Goal: Information Seeking & Learning: Learn about a topic

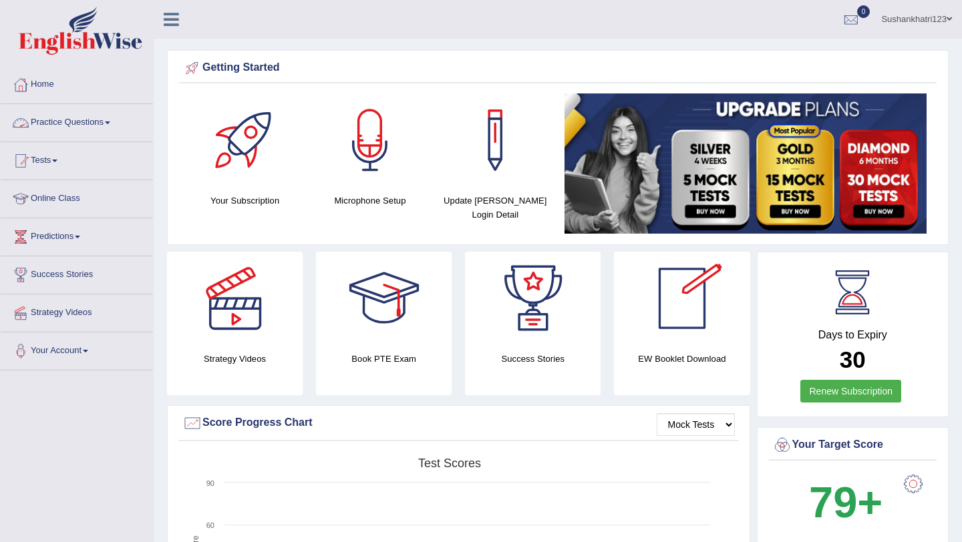
click at [103, 123] on link "Practice Questions" at bounding box center [77, 120] width 152 height 33
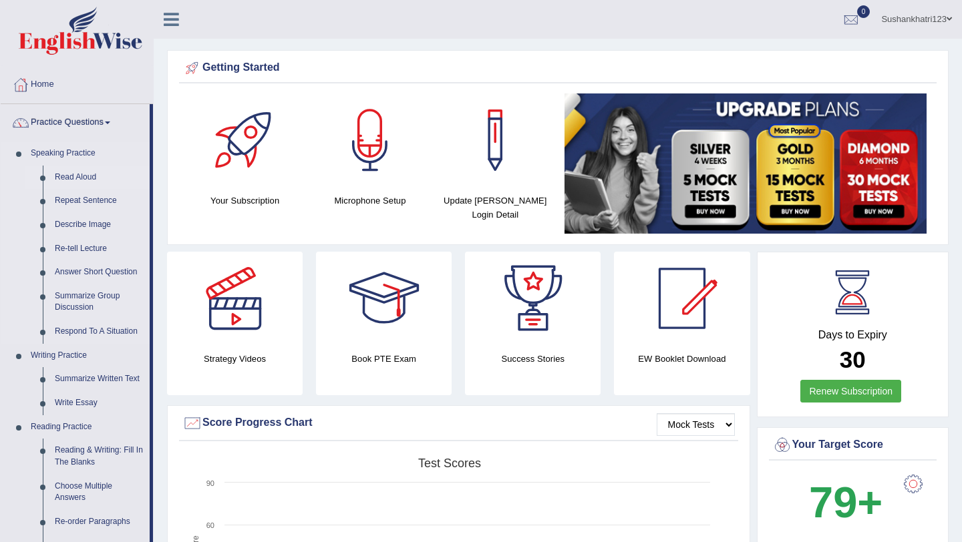
click at [63, 182] on link "Read Aloud" at bounding box center [99, 178] width 101 height 24
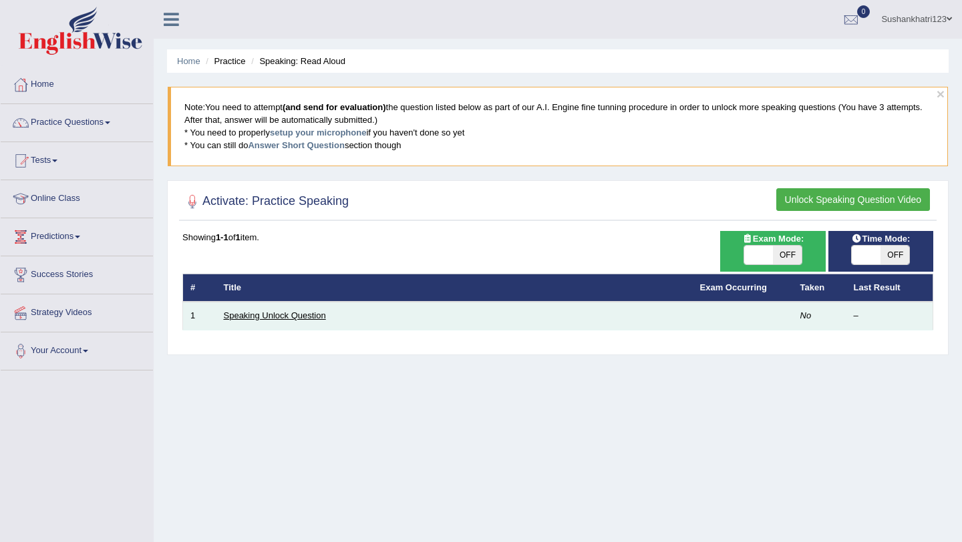
click at [296, 320] on link "Speaking Unlock Question" at bounding box center [275, 316] width 102 height 10
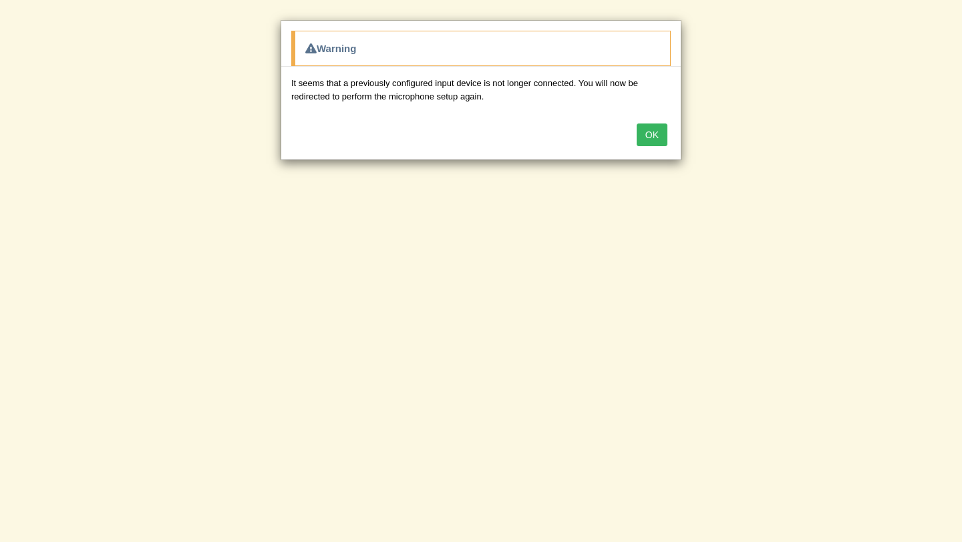
click at [651, 136] on button "OK" at bounding box center [652, 135] width 31 height 23
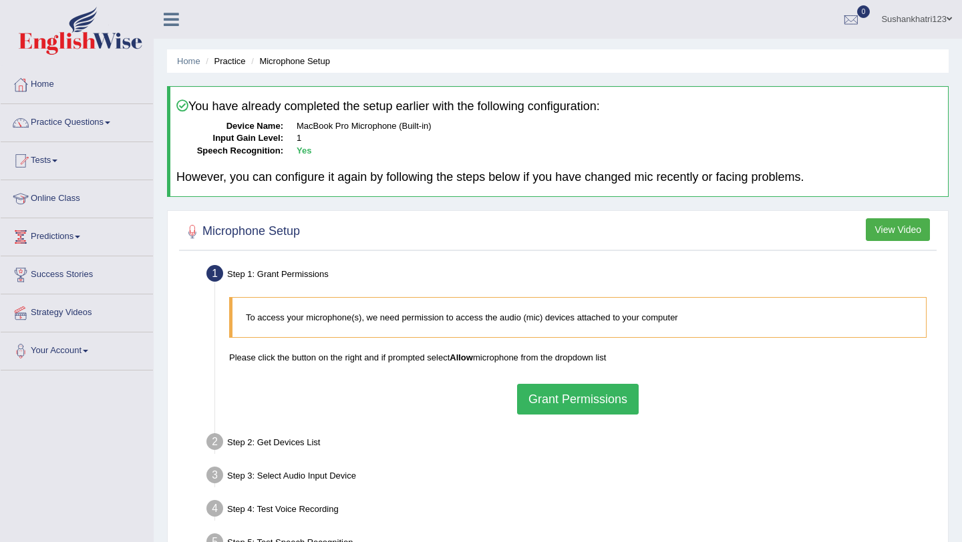
click at [597, 401] on button "Grant Permissions" at bounding box center [578, 399] width 122 height 31
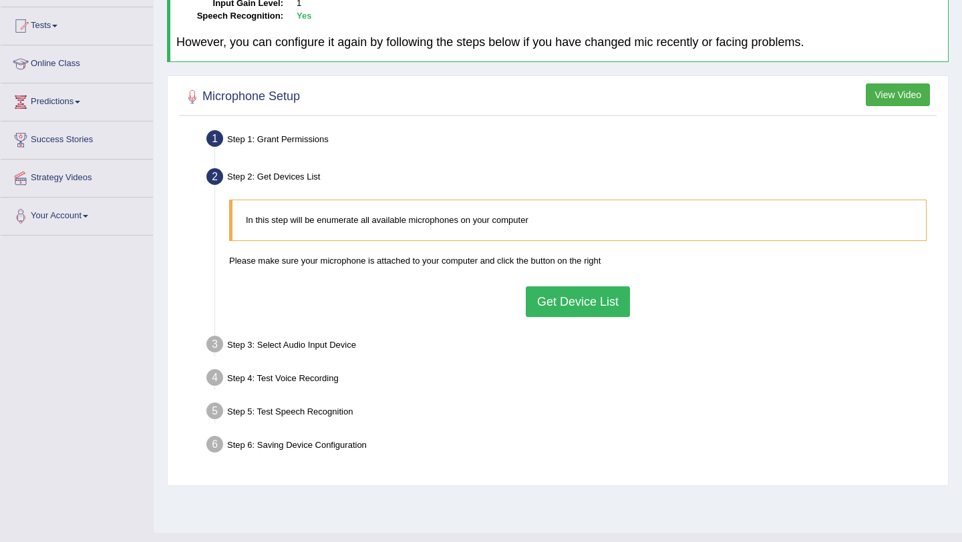
scroll to position [139, 0]
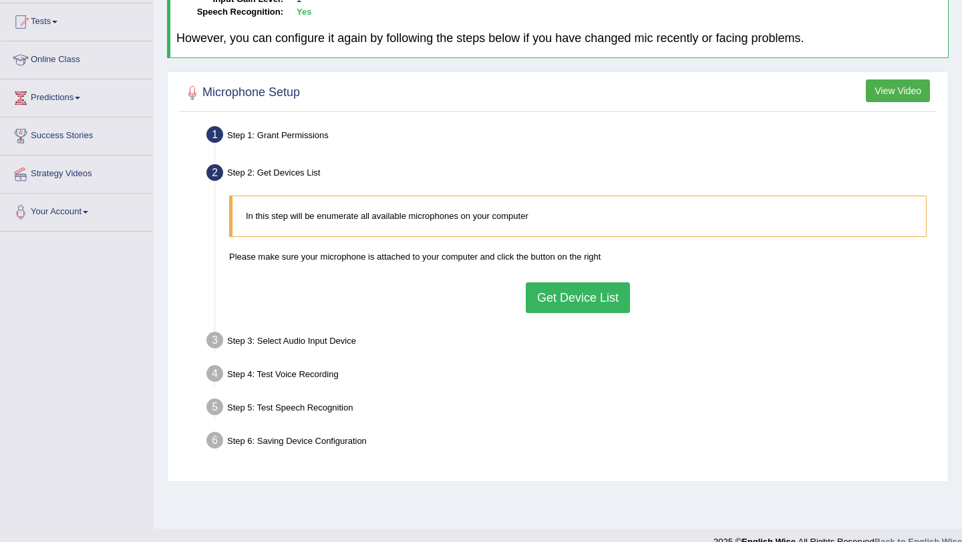
click at [607, 317] on div "In this step will be enumerate all available microphones on your computer Pleas…" at bounding box center [577, 254] width 711 height 130
click at [613, 303] on button "Get Device List" at bounding box center [578, 298] width 104 height 31
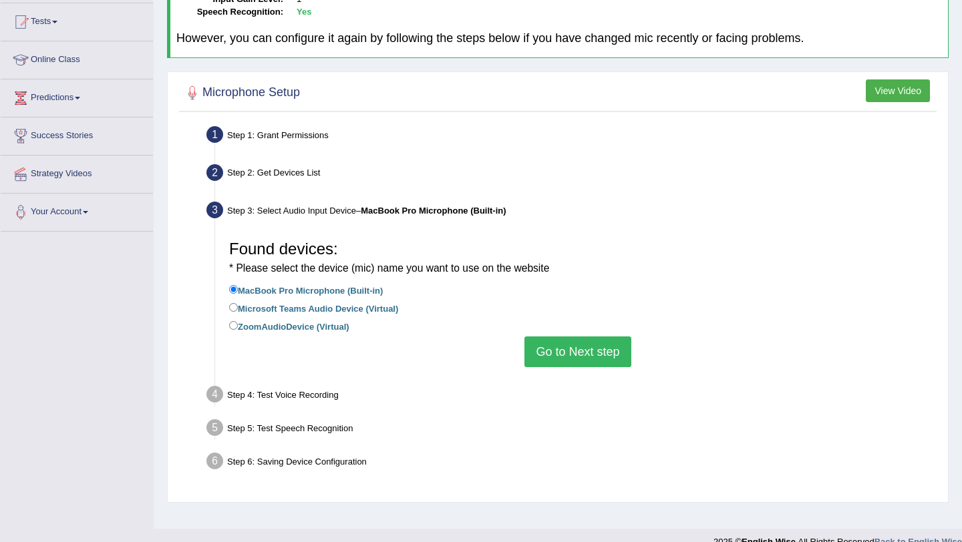
click at [542, 348] on button "Go to Next step" at bounding box center [577, 352] width 106 height 31
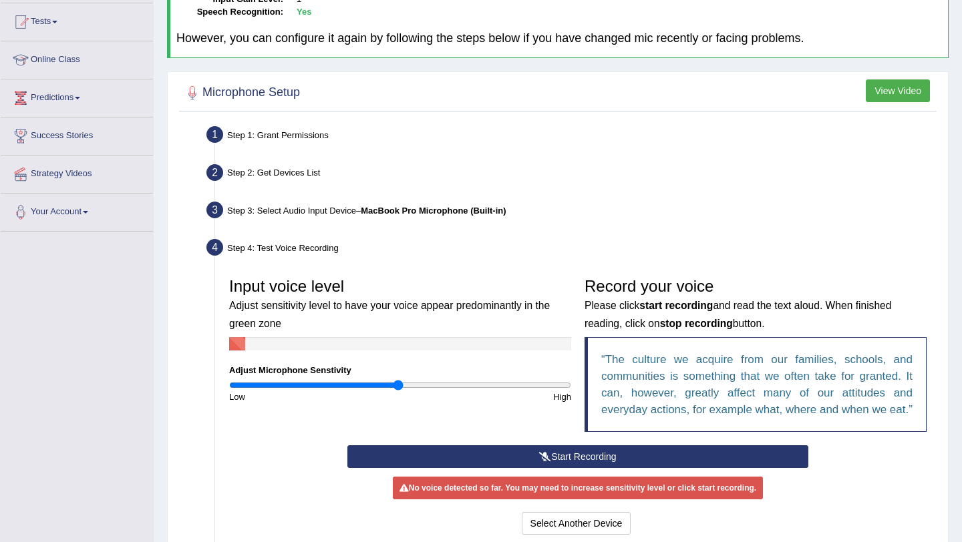
click at [548, 462] on icon at bounding box center [545, 456] width 12 height 9
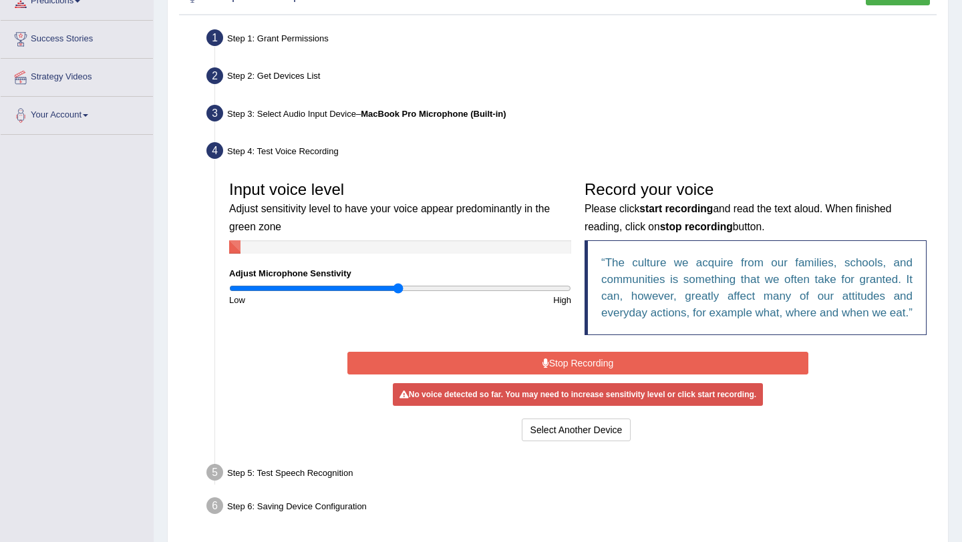
scroll to position [238, 0]
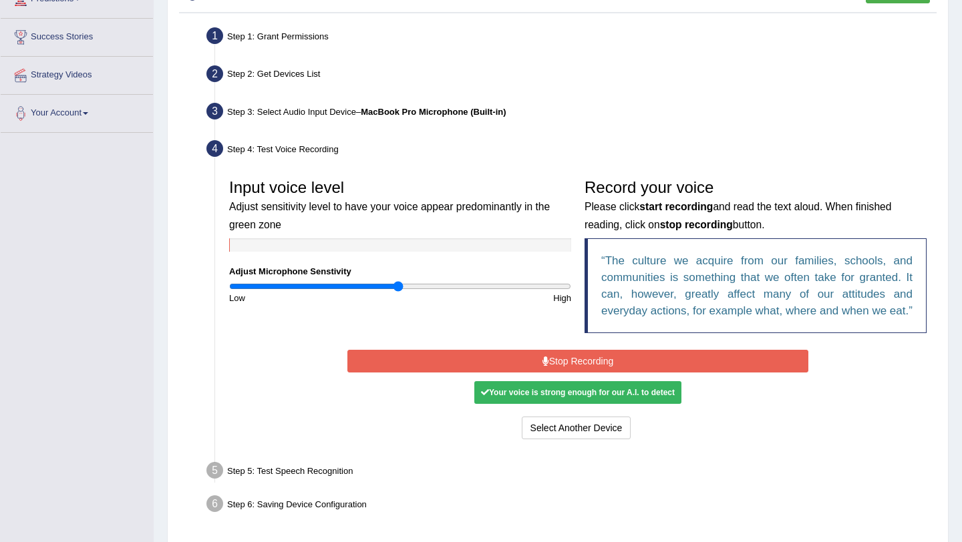
click at [575, 373] on button "Stop Recording" at bounding box center [577, 361] width 460 height 23
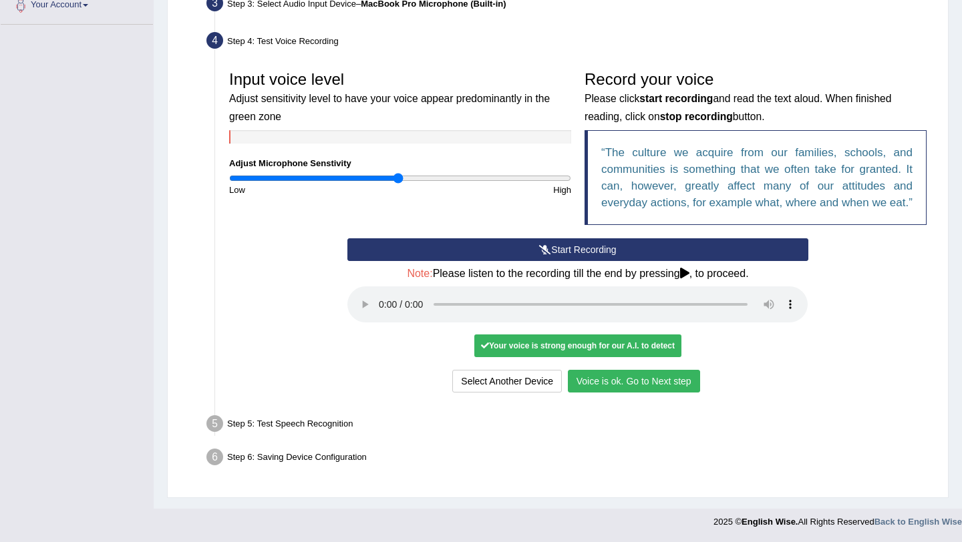
click at [634, 375] on button "Voice is ok. Go to Next step" at bounding box center [634, 381] width 132 height 23
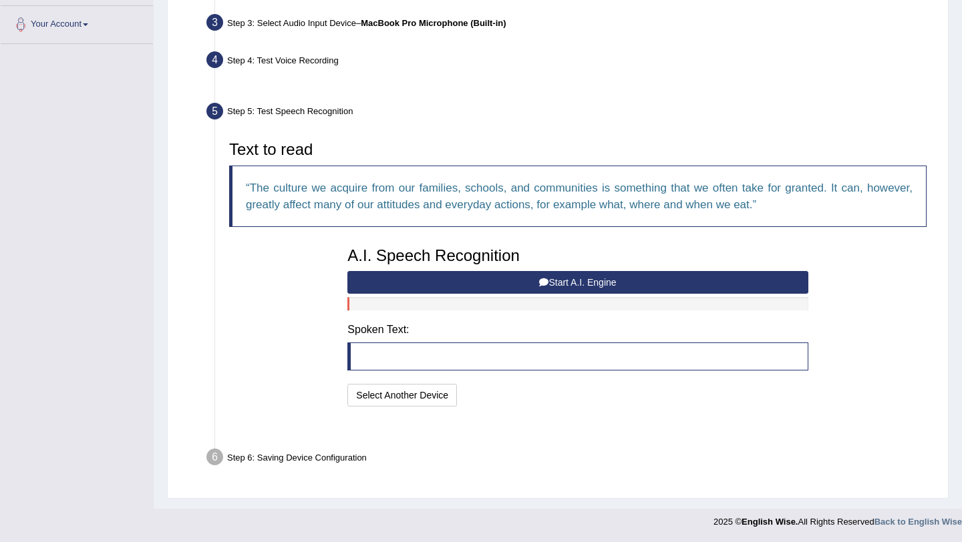
scroll to position [293, 0]
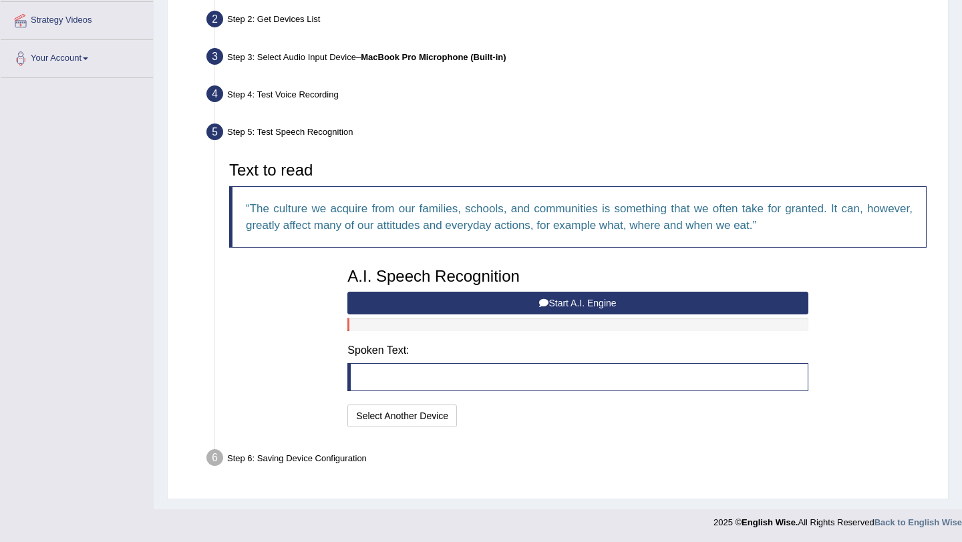
click at [578, 297] on button "Start A.I. Engine" at bounding box center [577, 303] width 460 height 23
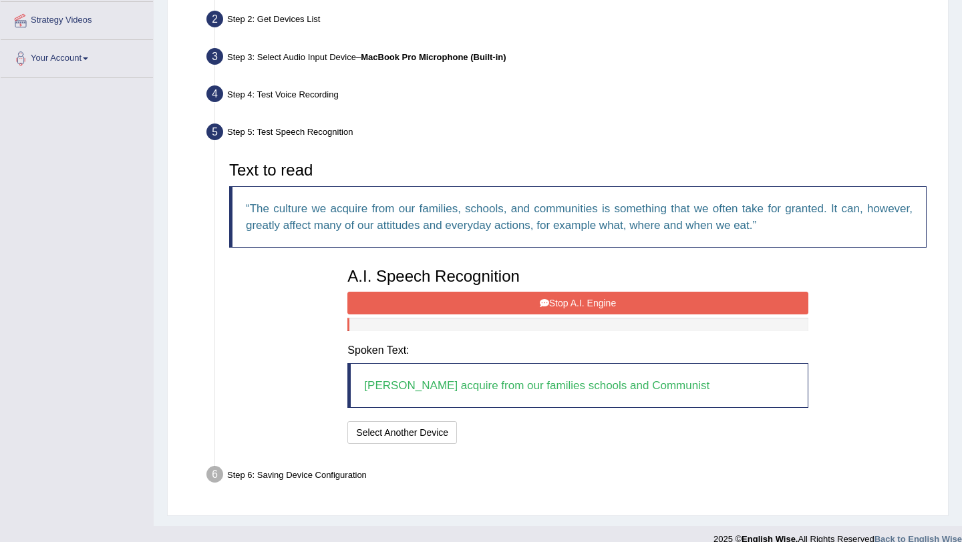
click at [566, 303] on button "Stop A.I. Engine" at bounding box center [577, 303] width 460 height 23
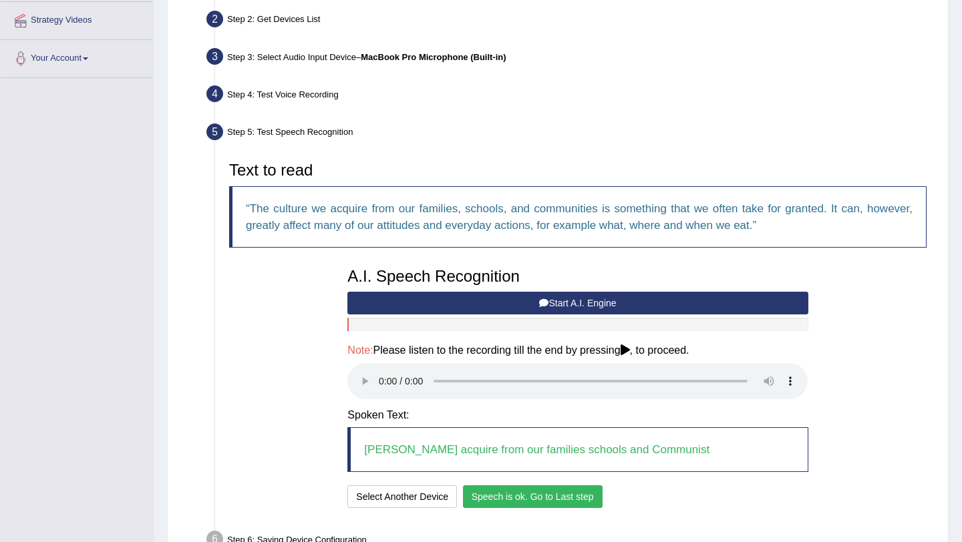
scroll to position [374, 0]
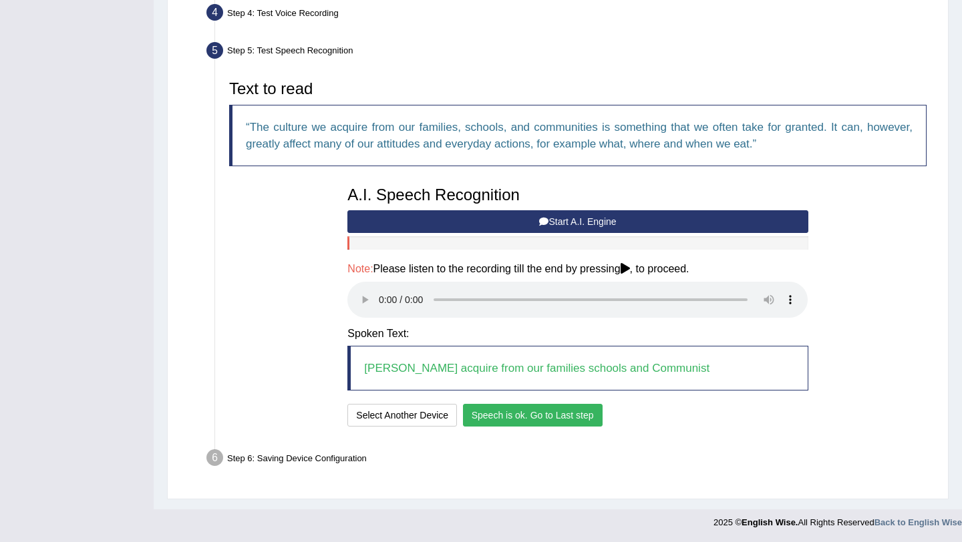
click at [577, 414] on button "Speech is ok. Go to Last step" at bounding box center [533, 415] width 140 height 23
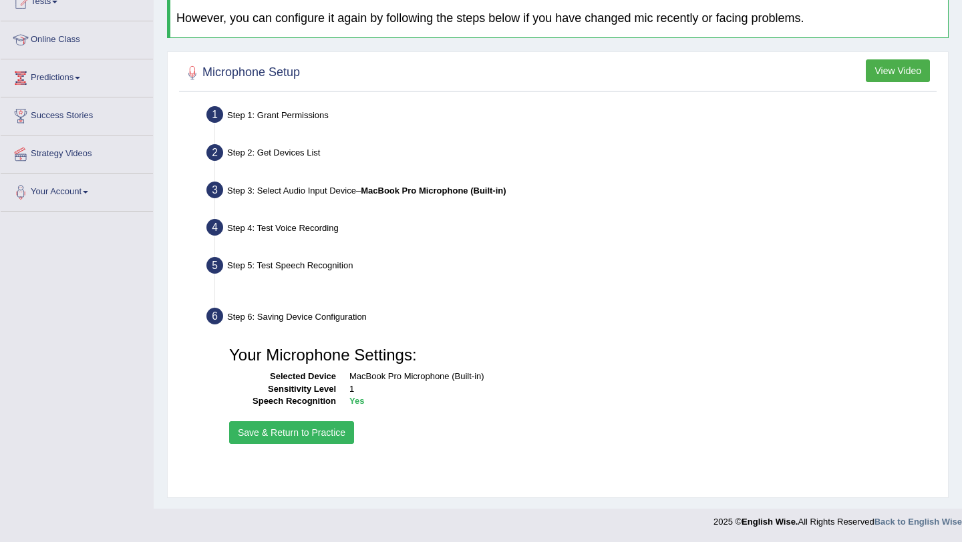
scroll to position [159, 0]
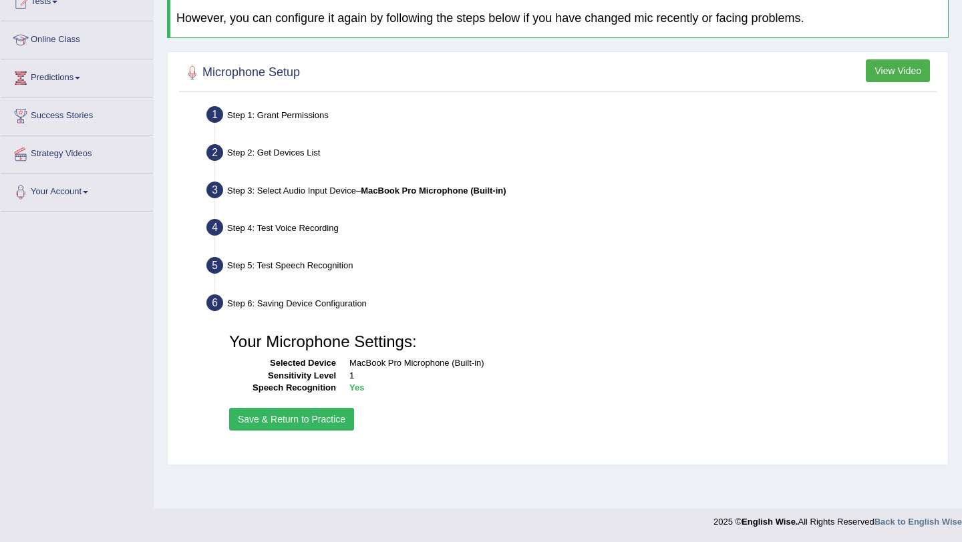
click at [307, 419] on button "Save & Return to Practice" at bounding box center [291, 419] width 125 height 23
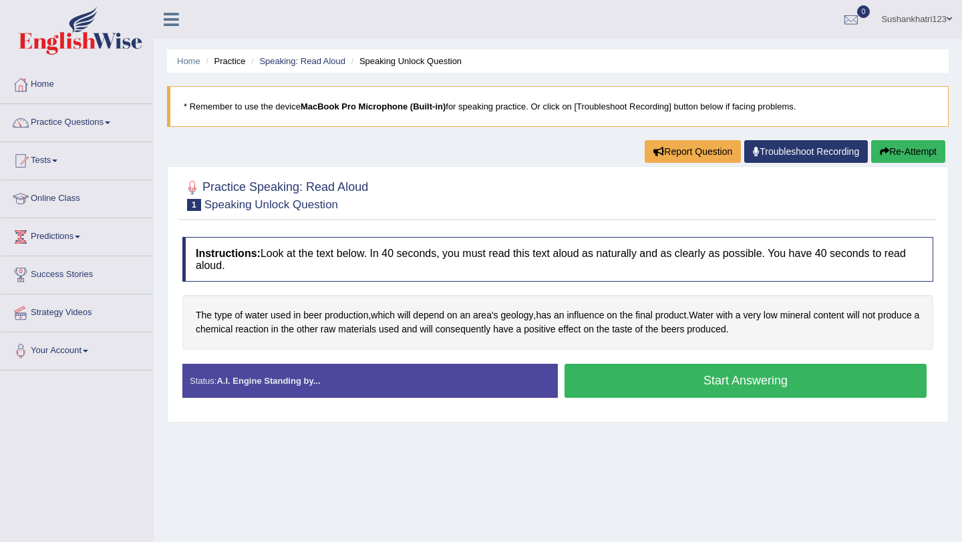
click at [614, 373] on button "Start Answering" at bounding box center [746, 381] width 362 height 34
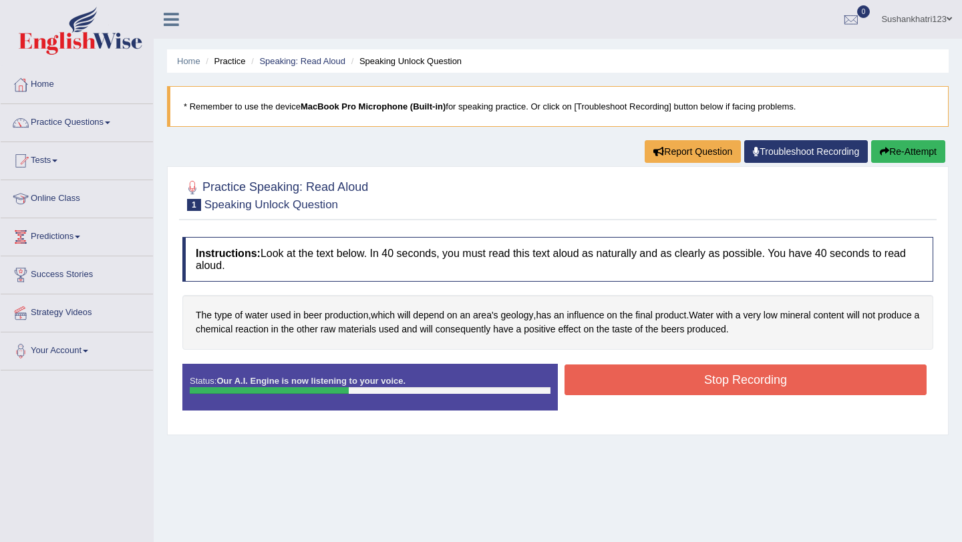
click at [615, 377] on button "Stop Recording" at bounding box center [746, 380] width 362 height 31
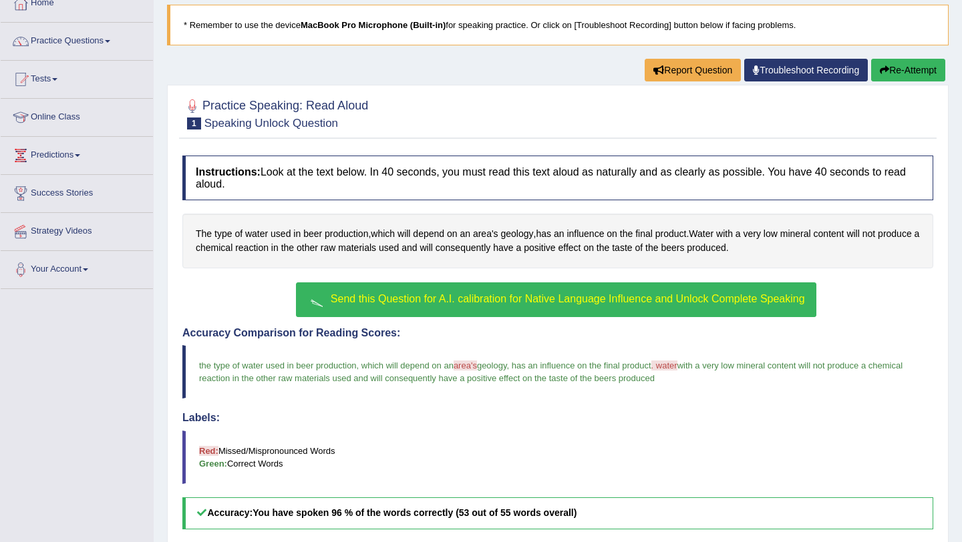
scroll to position [82, 0]
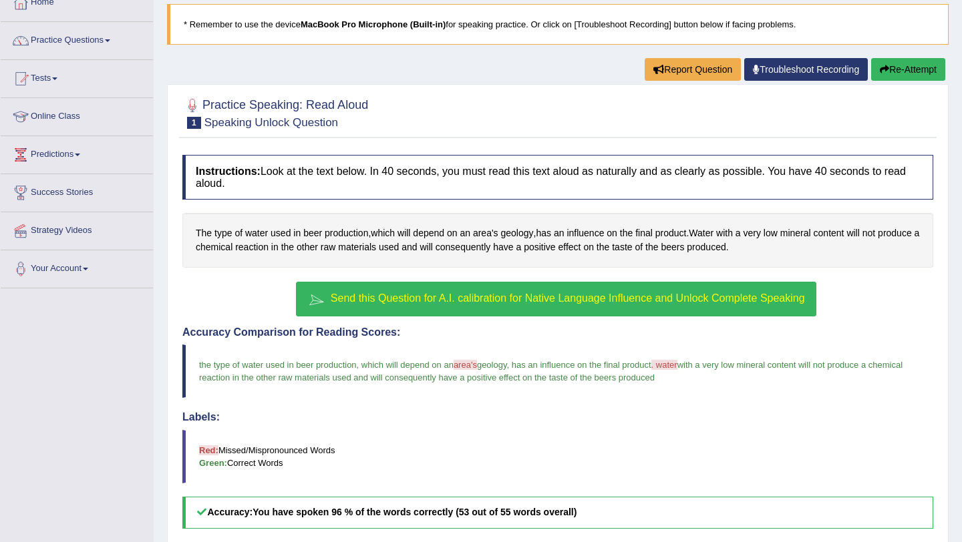
click at [593, 293] on span "Send this Question for A.I. calibration for Native Language Influence and Unloc…" at bounding box center [568, 298] width 474 height 11
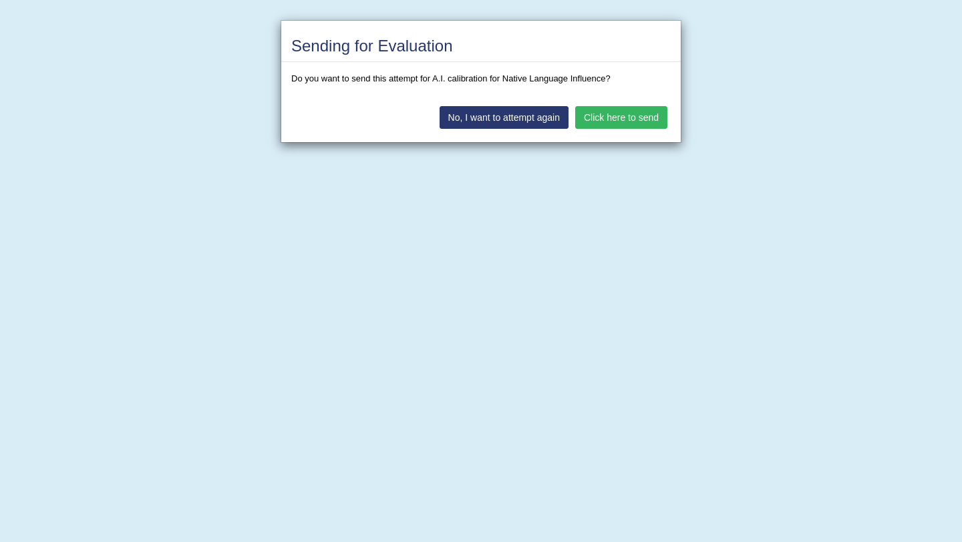
click at [617, 121] on button "Click here to send" at bounding box center [621, 117] width 92 height 23
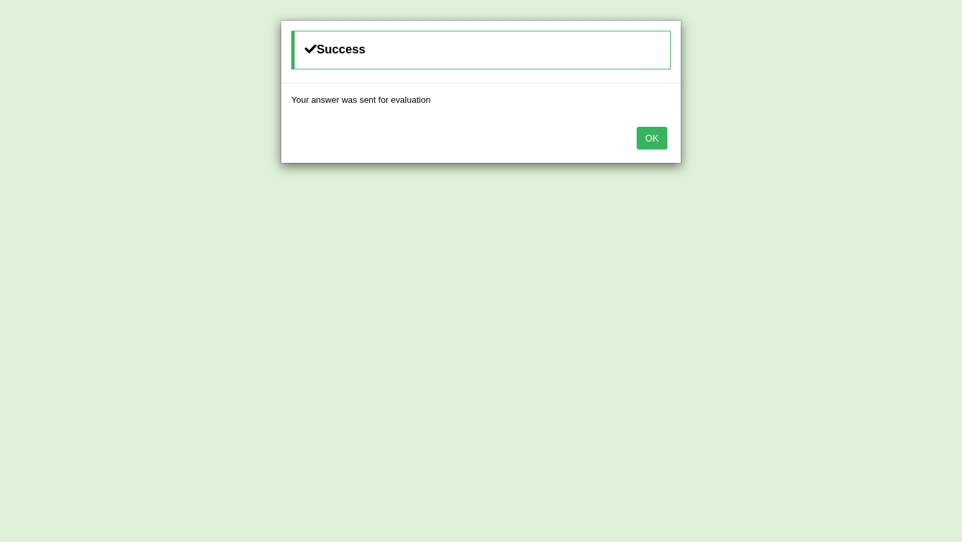
click at [657, 134] on button "OK" at bounding box center [652, 138] width 31 height 23
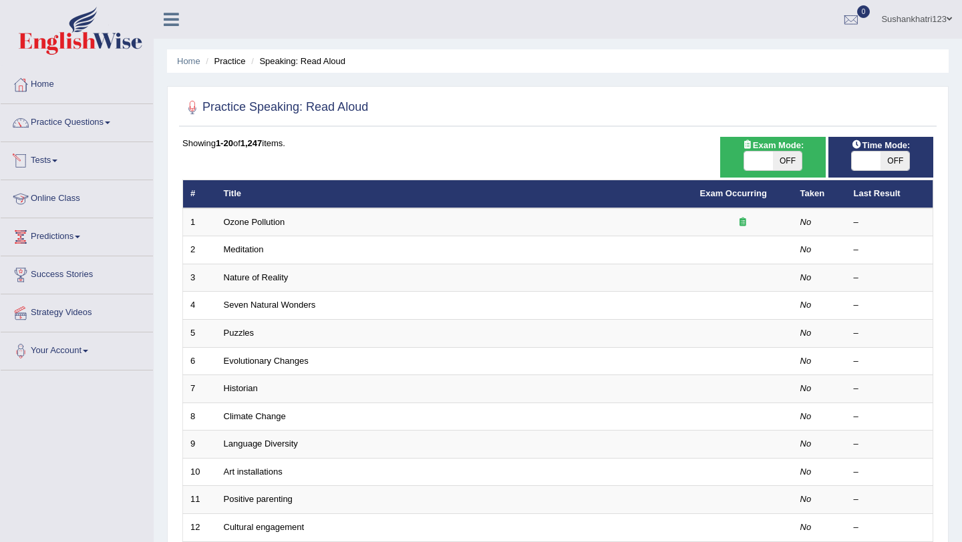
click at [59, 194] on link "Online Class" at bounding box center [77, 196] width 152 height 33
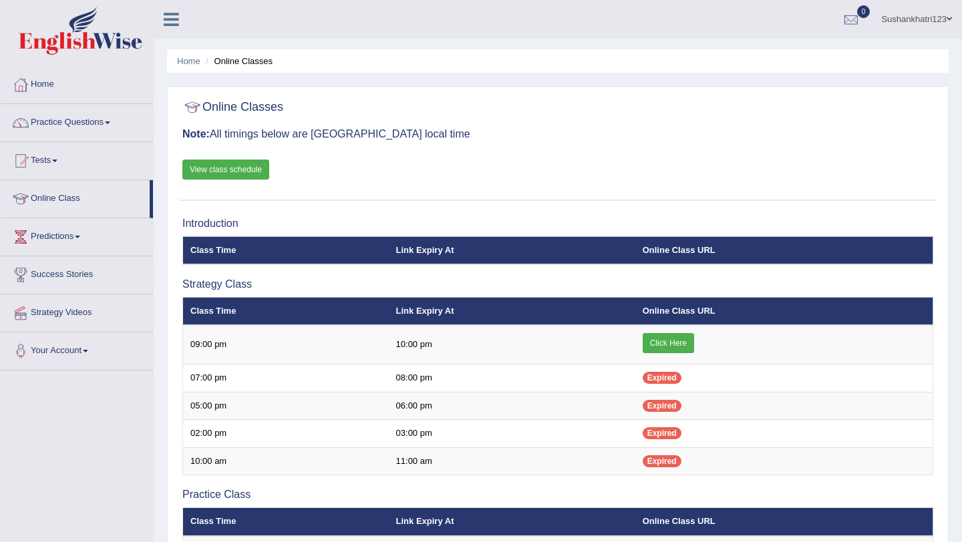
click at [948, 16] on span at bounding box center [949, 19] width 5 height 9
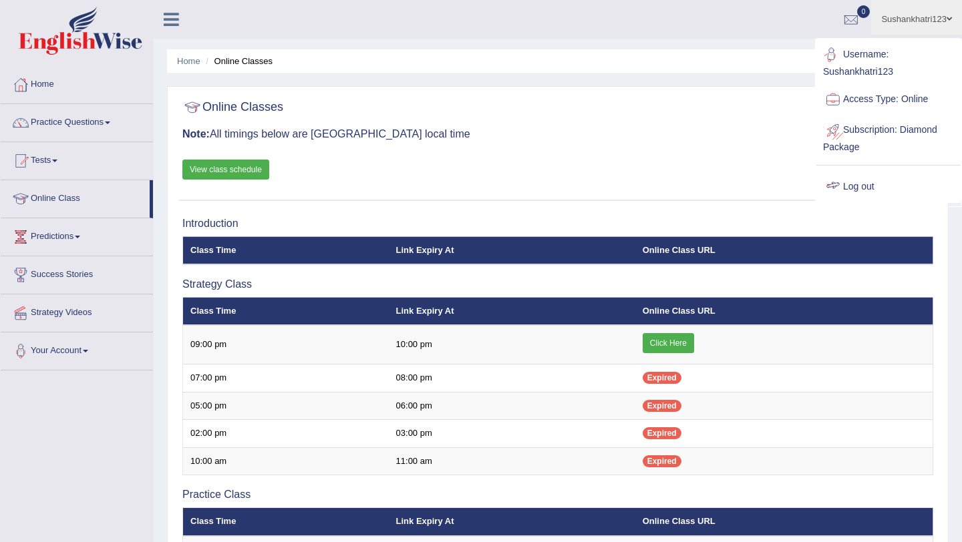
click at [860, 185] on link "Log out" at bounding box center [888, 187] width 144 height 31
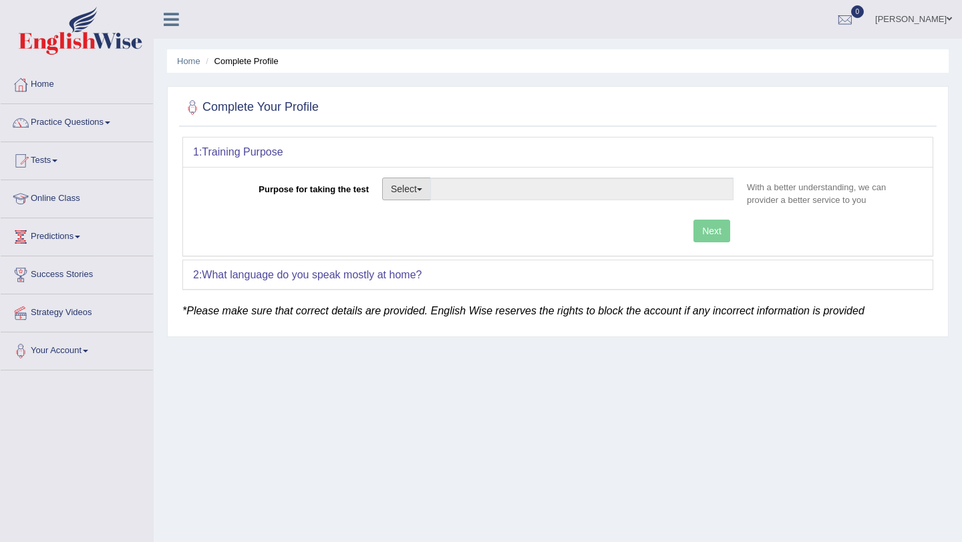
click at [425, 192] on button "Select" at bounding box center [406, 189] width 49 height 23
click at [432, 230] on link "Permanent Residency" at bounding box center [442, 234] width 119 height 17
type input "Permanent Residency"
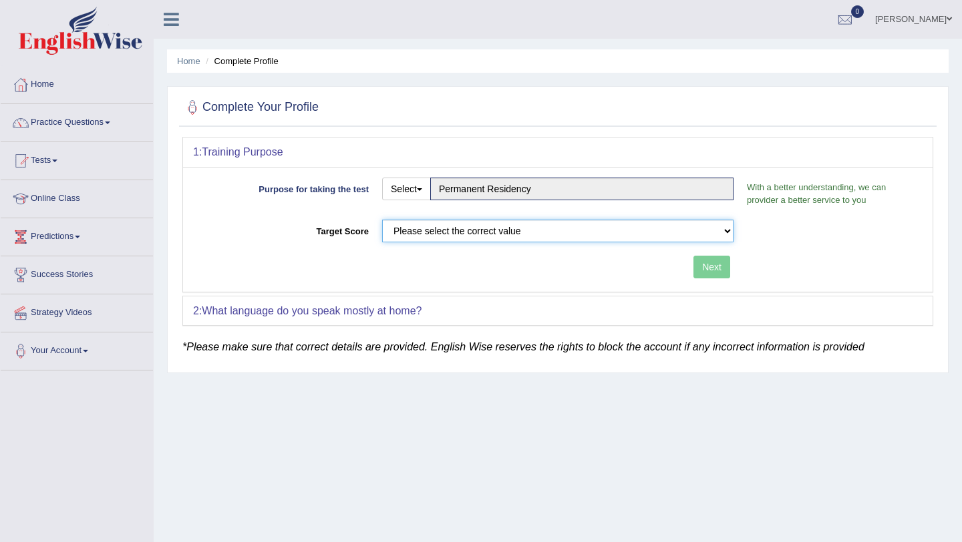
click at [452, 229] on select "Please select the correct value 50 (6 bands) 58 (6.5 bands) 65 (7 bands) 79 (8 …" at bounding box center [557, 231] width 351 height 23
select select "79"
click at [382, 220] on select "Please select the correct value 50 (6 bands) 58 (6.5 bands) 65 (7 bands) 79 (8 …" at bounding box center [557, 231] width 351 height 23
click at [715, 269] on button "Next" at bounding box center [711, 267] width 37 height 23
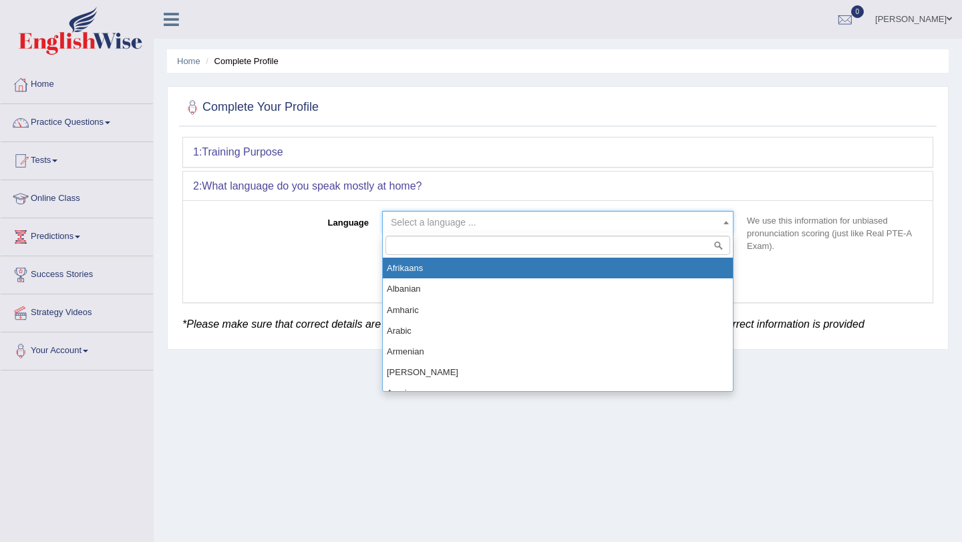
click at [589, 219] on span "Select a language ..." at bounding box center [554, 222] width 326 height 13
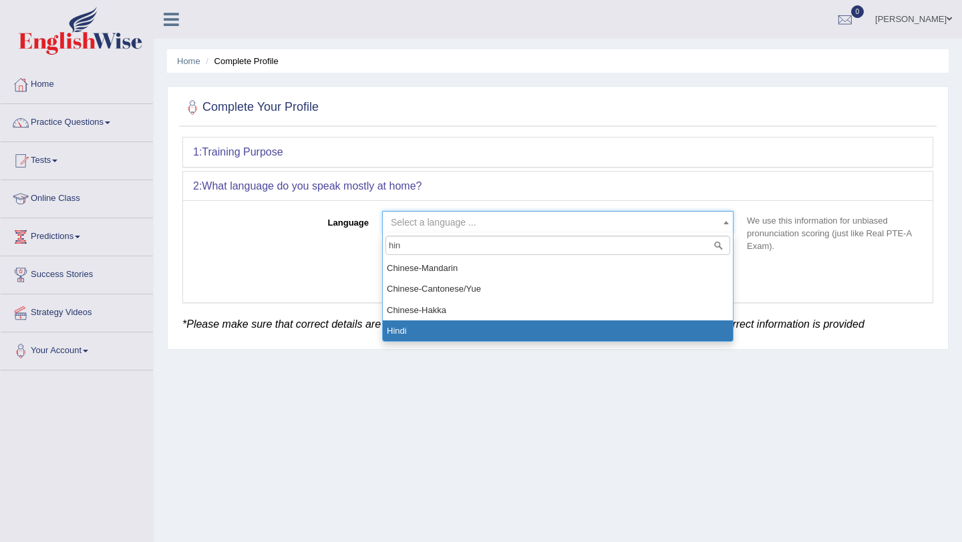
type input "hin"
select select "Hindi"
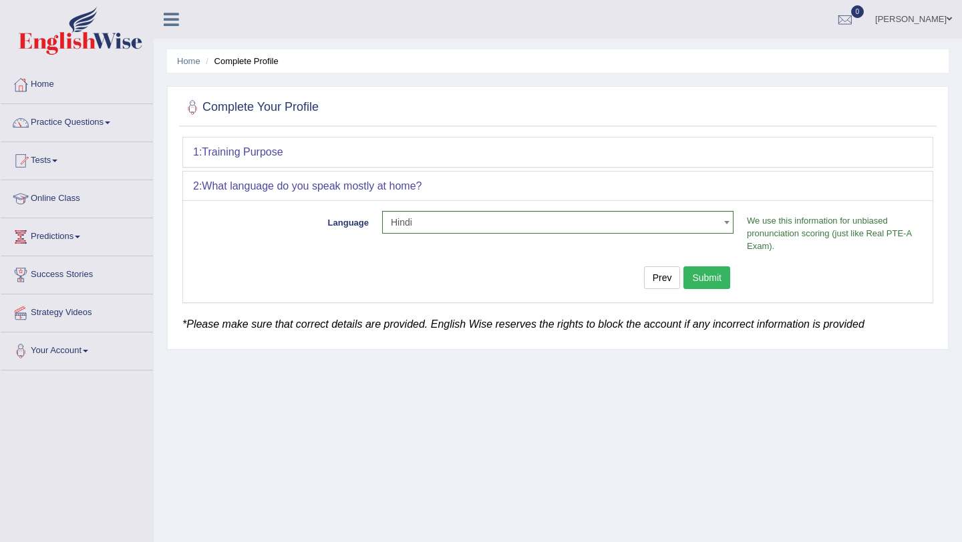
click at [701, 277] on button "Submit" at bounding box center [706, 278] width 47 height 23
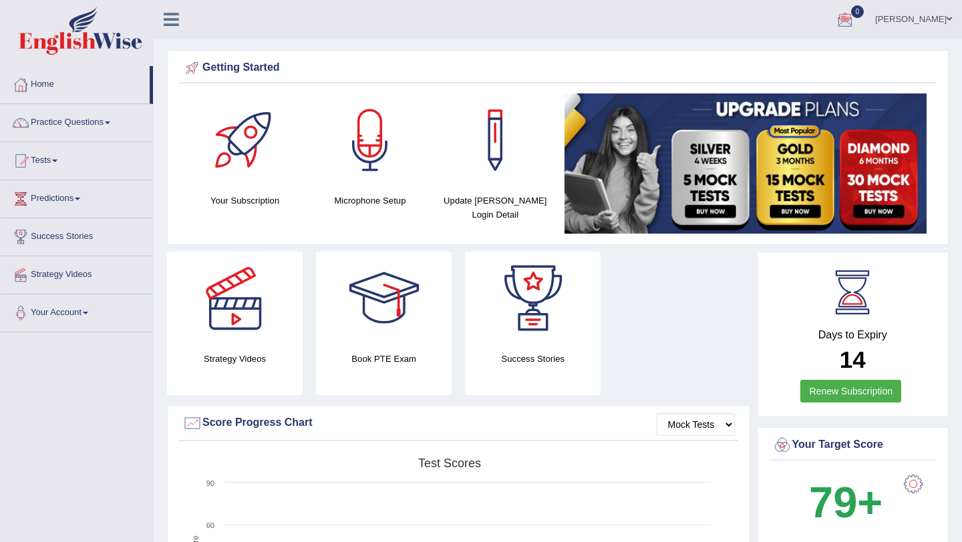
click at [922, 13] on link "Viji Varghese" at bounding box center [913, 17] width 97 height 35
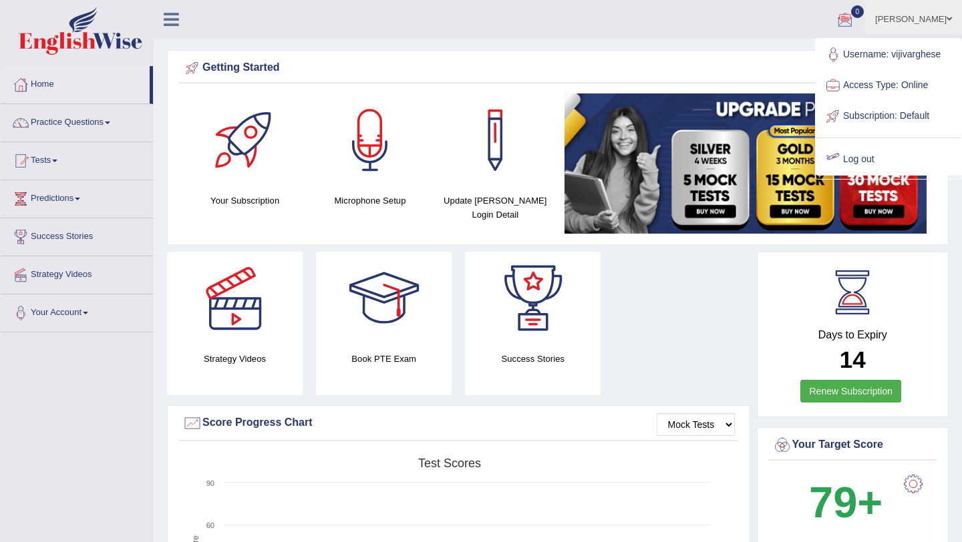
click at [854, 154] on link "Log out" at bounding box center [888, 159] width 144 height 31
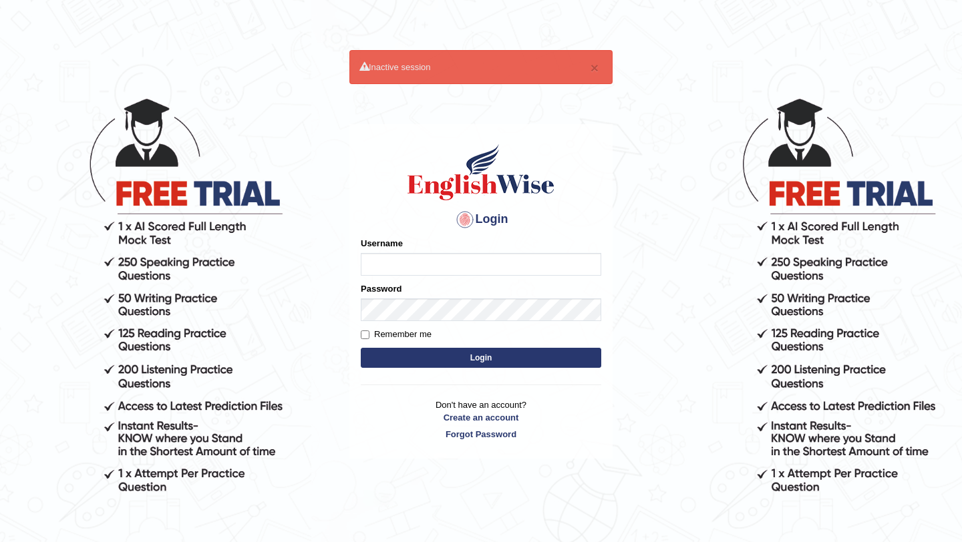
type input "pavithragowda"
click at [472, 362] on button "Login" at bounding box center [481, 358] width 241 height 20
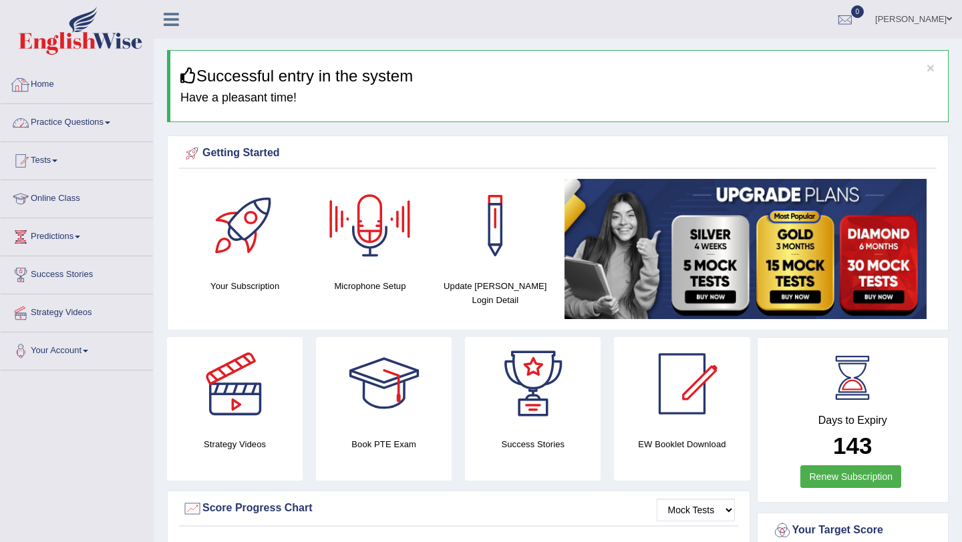
click at [68, 121] on link "Practice Questions" at bounding box center [77, 120] width 152 height 33
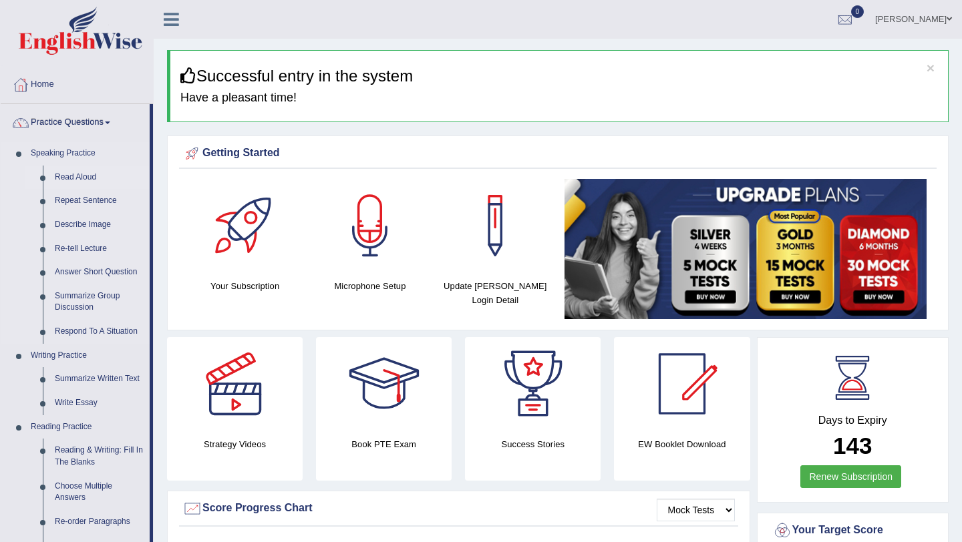
click at [81, 177] on link "Read Aloud" at bounding box center [99, 178] width 101 height 24
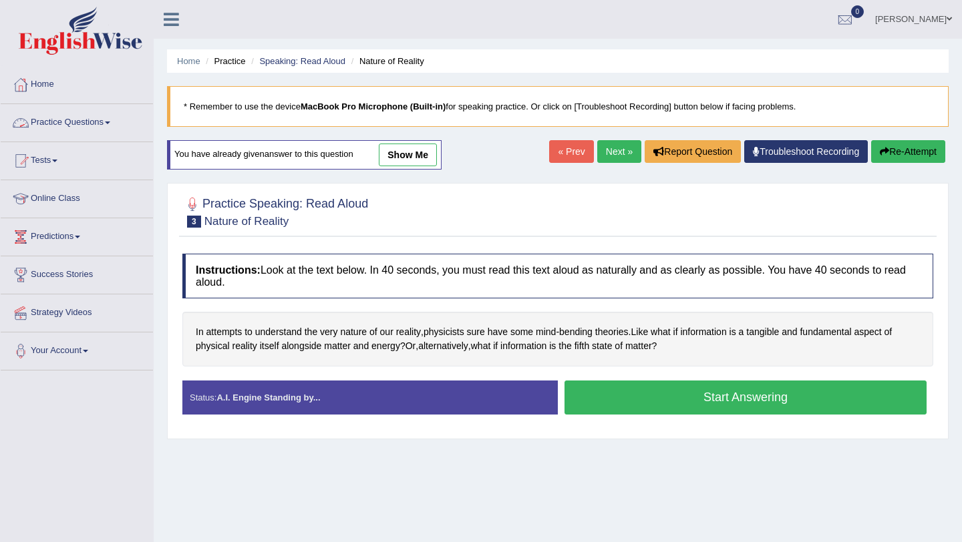
click at [109, 123] on link "Practice Questions" at bounding box center [77, 120] width 152 height 33
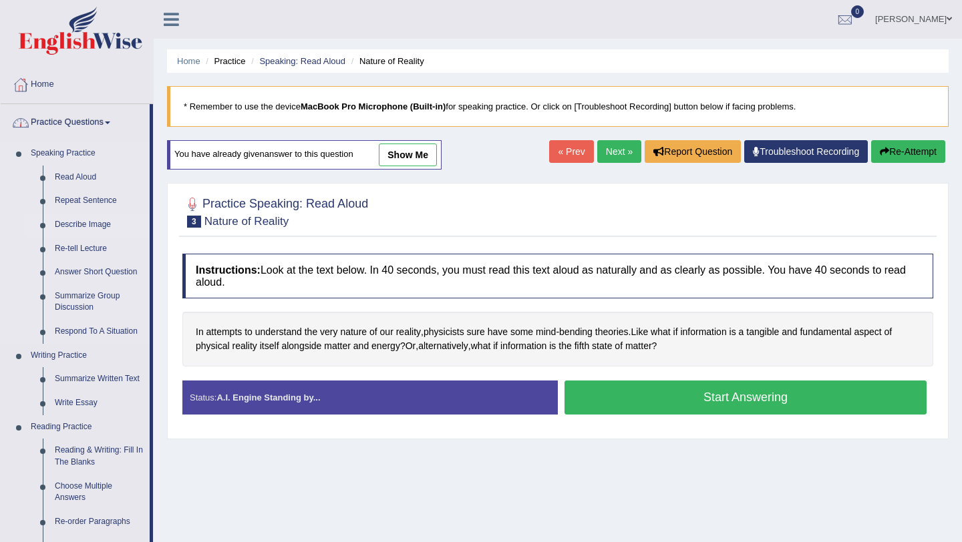
scroll to position [31, 0]
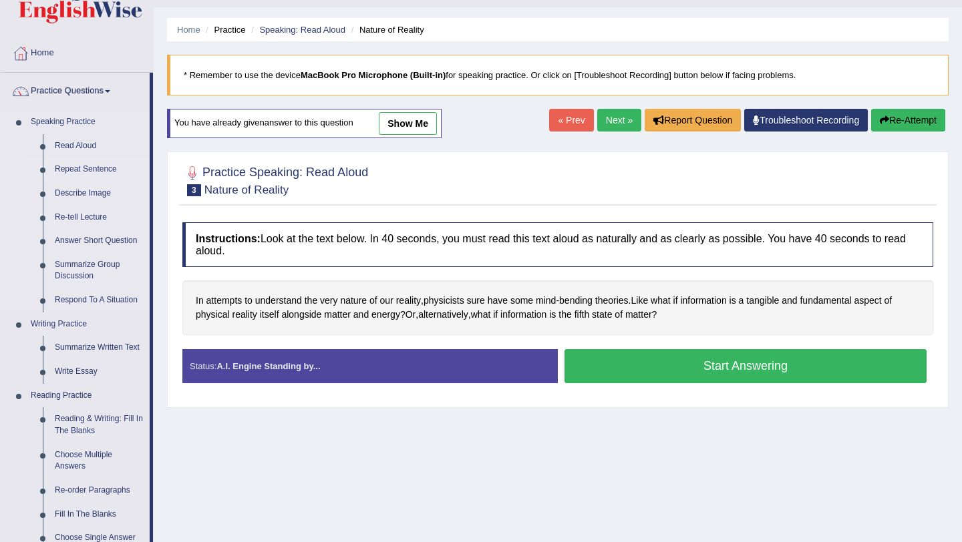
click at [102, 168] on link "Repeat Sentence" at bounding box center [99, 170] width 101 height 24
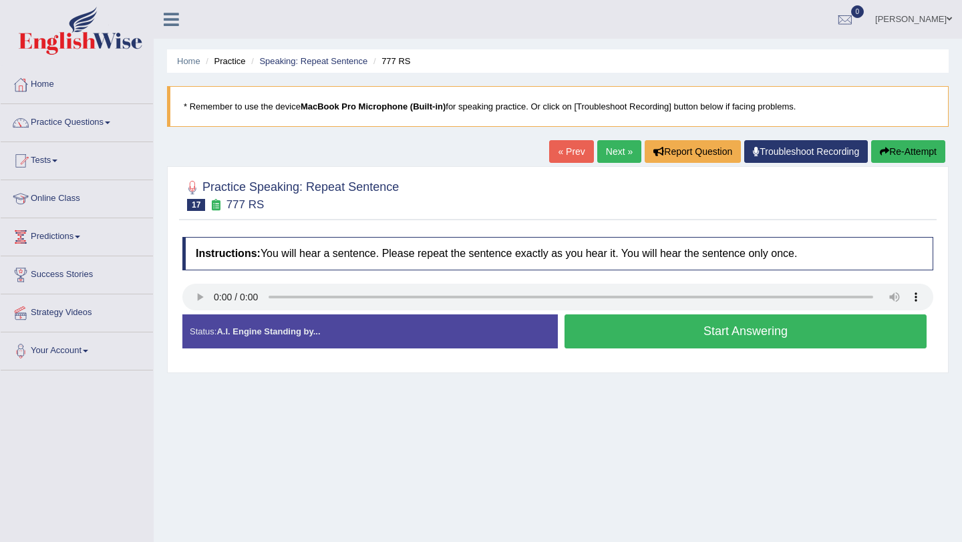
click at [605, 154] on link "Next »" at bounding box center [619, 151] width 44 height 23
click at [611, 149] on link "Next »" at bounding box center [619, 151] width 44 height 23
click at [86, 114] on link "Practice Questions" at bounding box center [77, 120] width 152 height 33
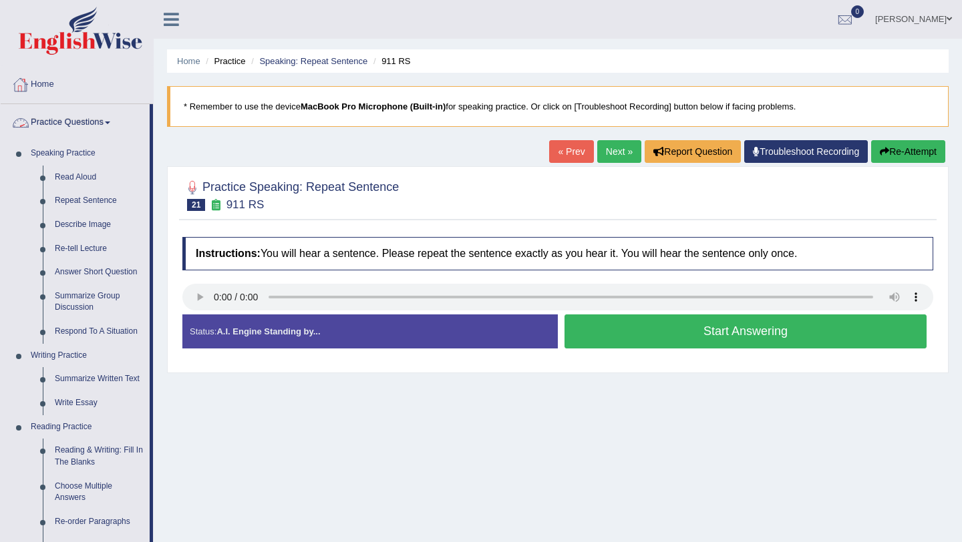
click at [53, 84] on link "Home" at bounding box center [77, 82] width 152 height 33
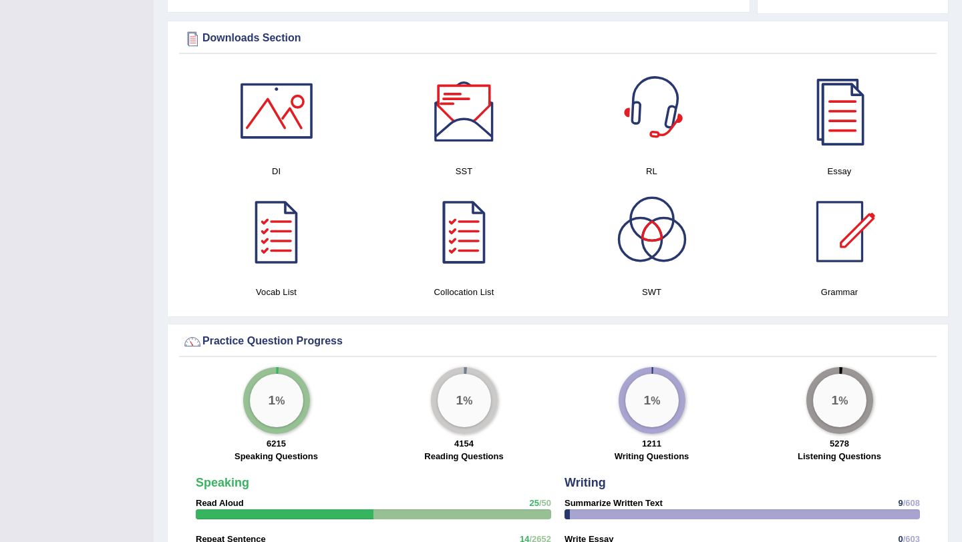
click at [644, 120] on div at bounding box center [652, 111] width 94 height 94
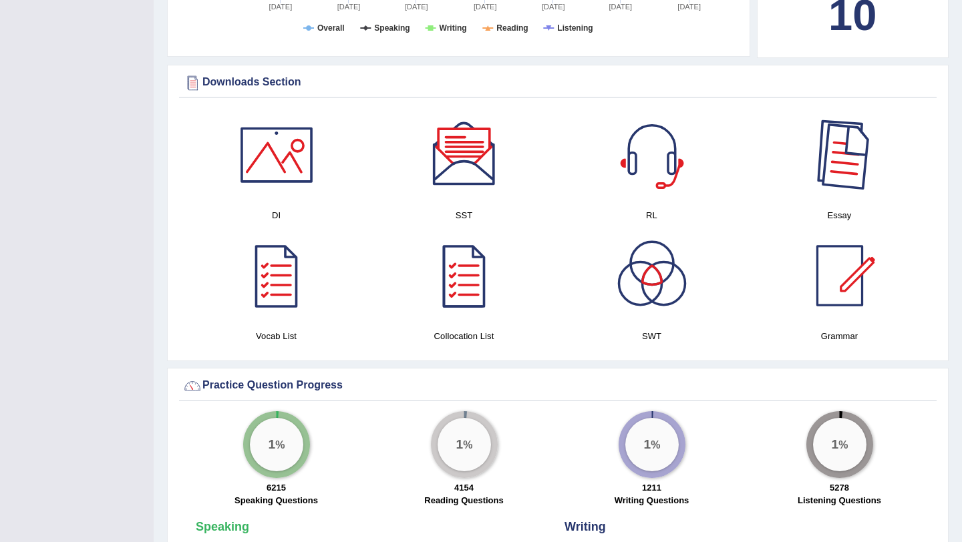
click at [834, 150] on div at bounding box center [840, 155] width 94 height 94
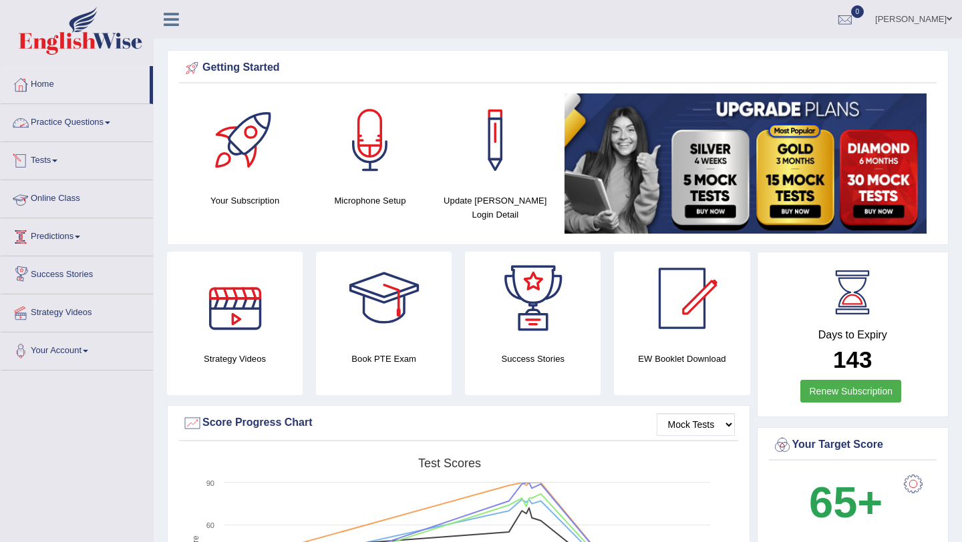
click at [86, 127] on link "Practice Questions" at bounding box center [77, 120] width 152 height 33
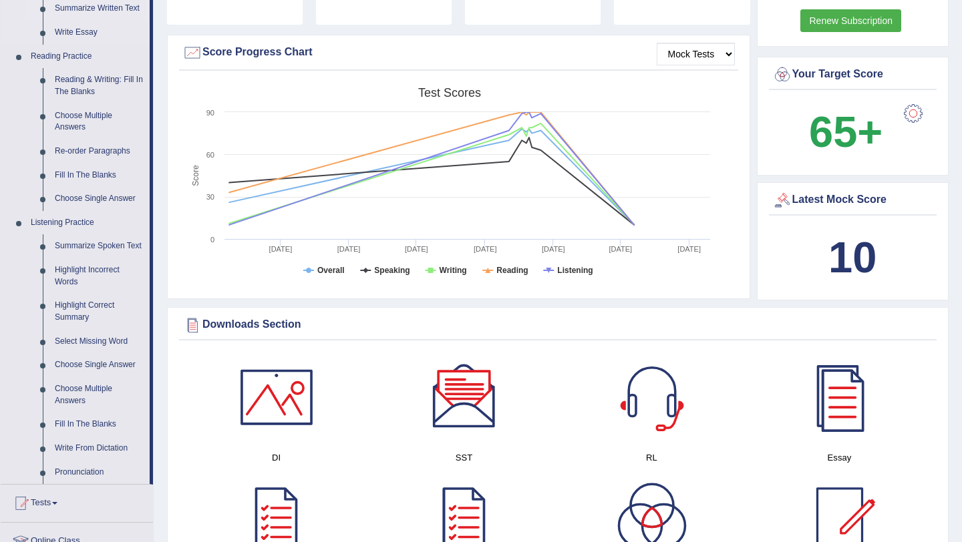
scroll to position [371, 0]
click at [67, 436] on link "Fill In The Blanks" at bounding box center [99, 424] width 101 height 24
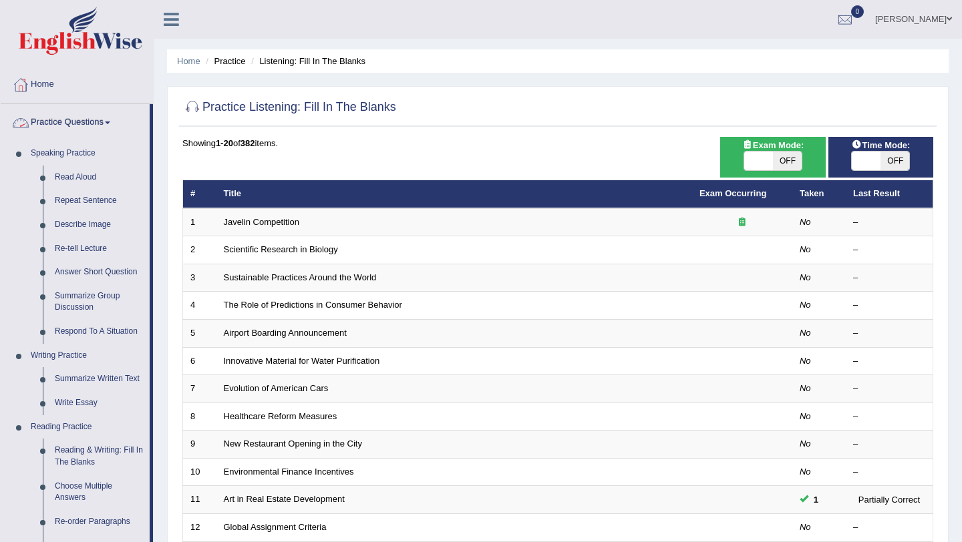
click at [104, 118] on link "Practice Questions" at bounding box center [75, 120] width 149 height 33
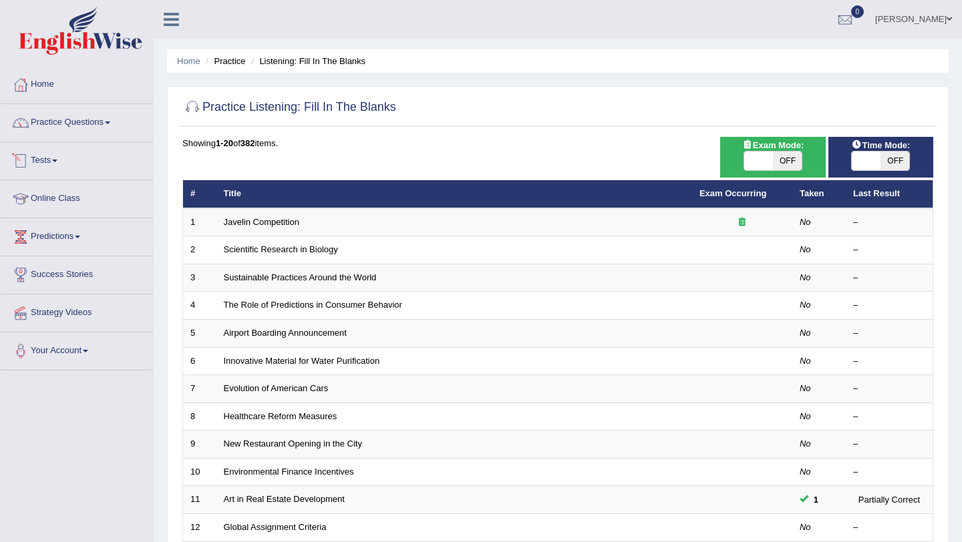
click at [55, 162] on link "Tests" at bounding box center [77, 158] width 152 height 33
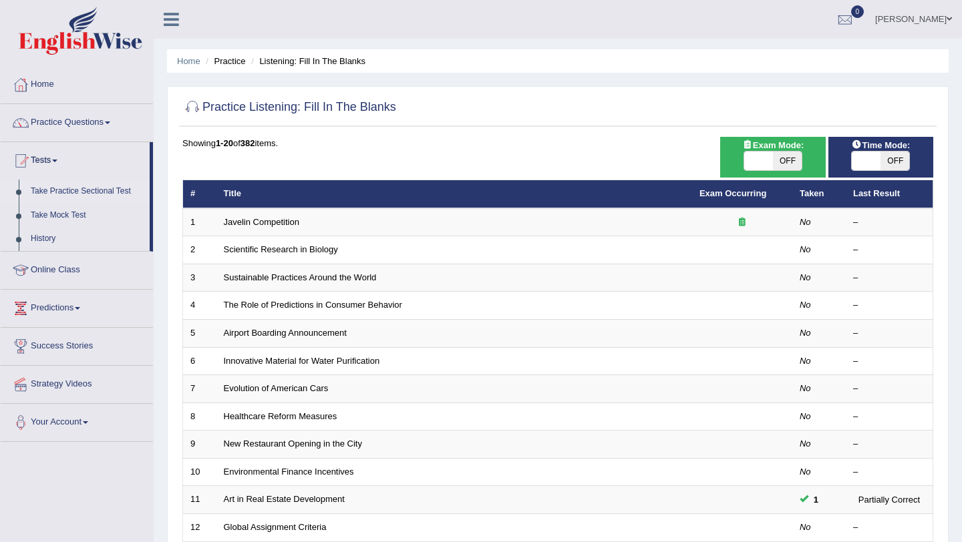
click at [100, 197] on link "Take Practice Sectional Test" at bounding box center [87, 192] width 125 height 24
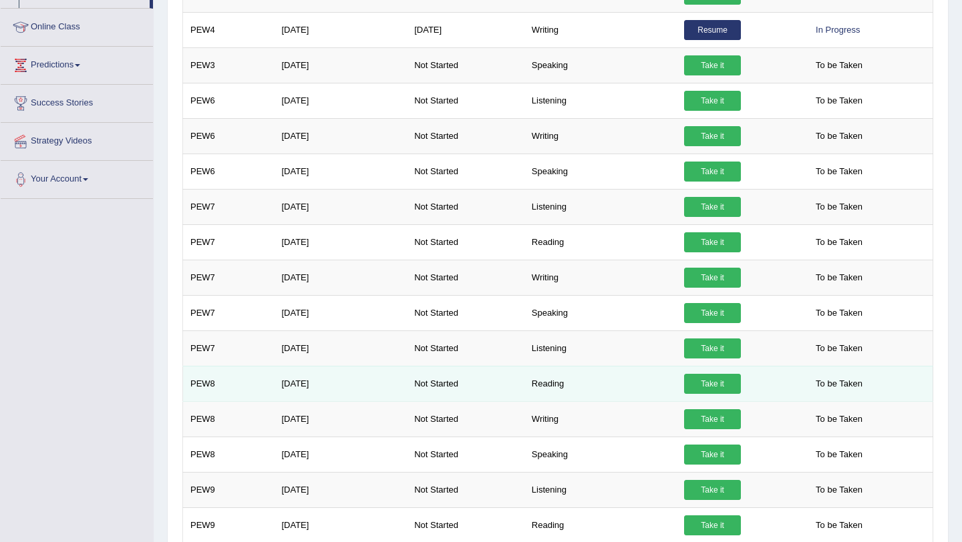
scroll to position [33, 0]
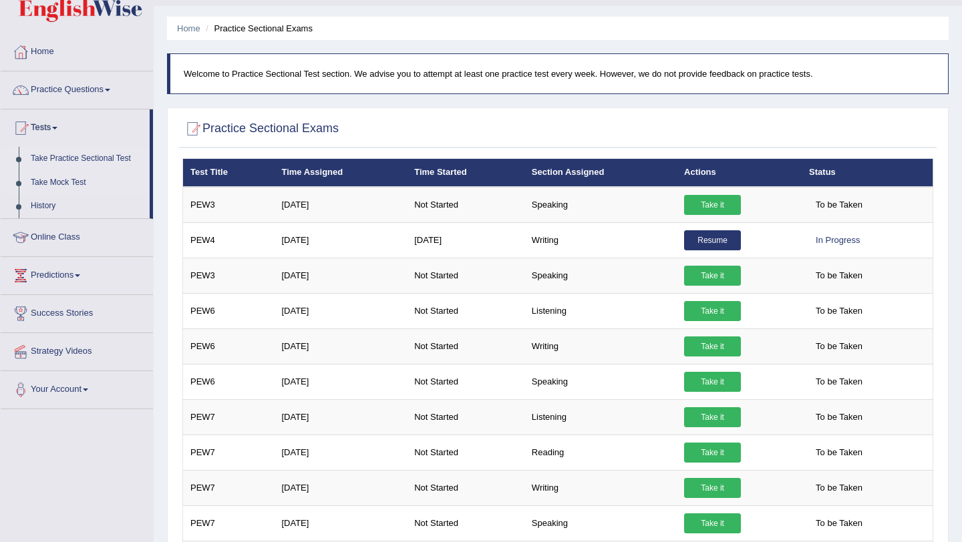
click at [82, 178] on link "Take Mock Test" at bounding box center [87, 183] width 125 height 24
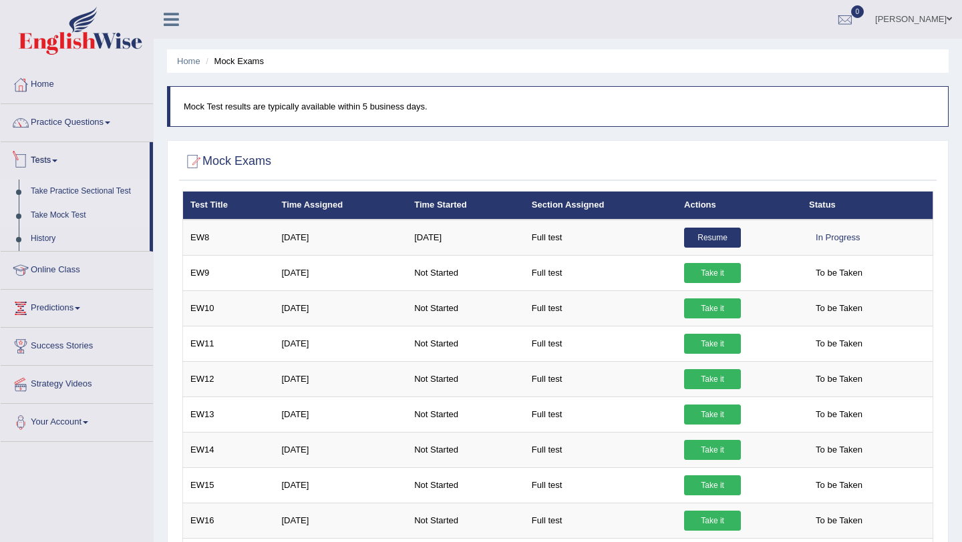
click at [51, 187] on link "Take Practice Sectional Test" at bounding box center [87, 192] width 125 height 24
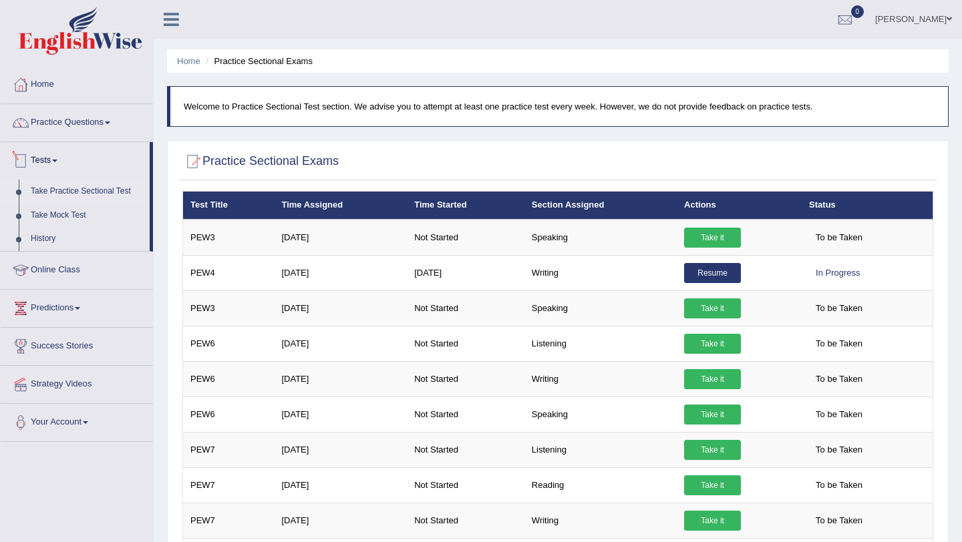
click at [55, 160] on link "Tests" at bounding box center [75, 158] width 149 height 33
